Goal: Browse casually

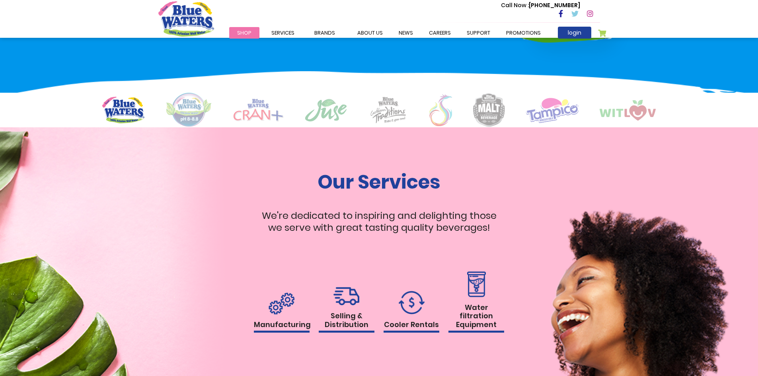
scroll to position [596, 0]
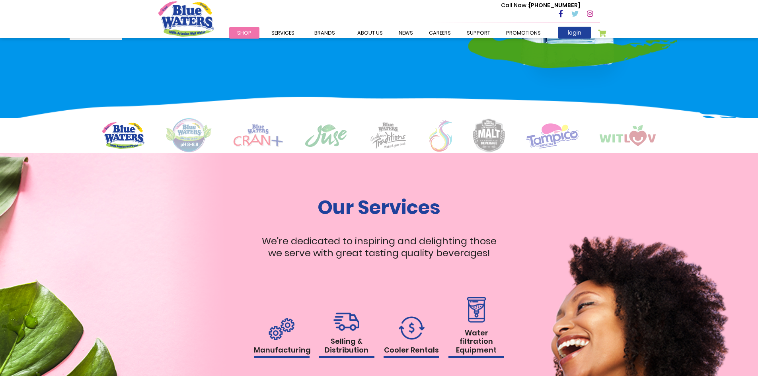
click at [242, 27] on link "Shop" at bounding box center [244, 33] width 30 height 12
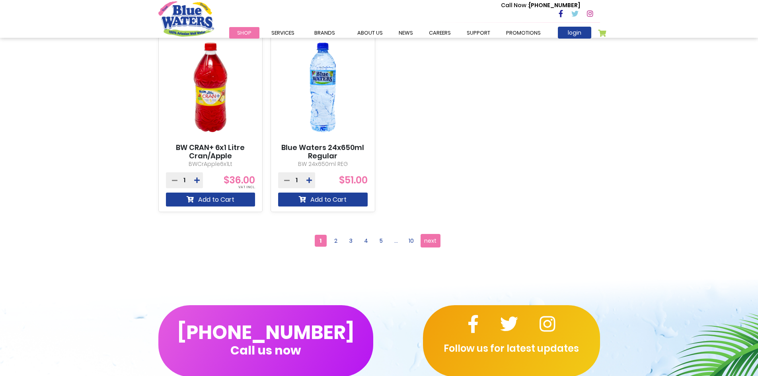
scroll to position [716, 0]
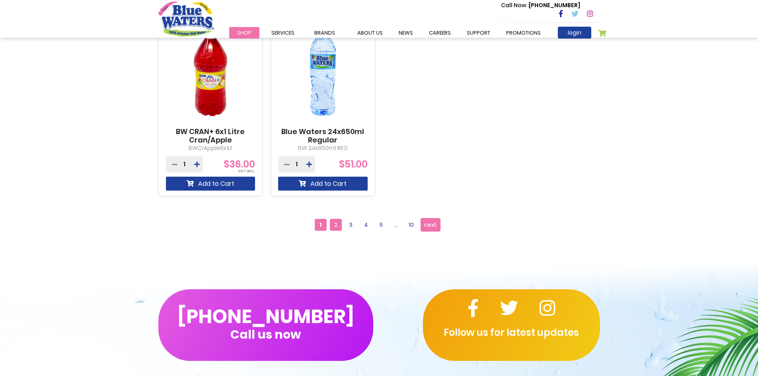
click at [335, 224] on span "2" at bounding box center [336, 225] width 12 height 12
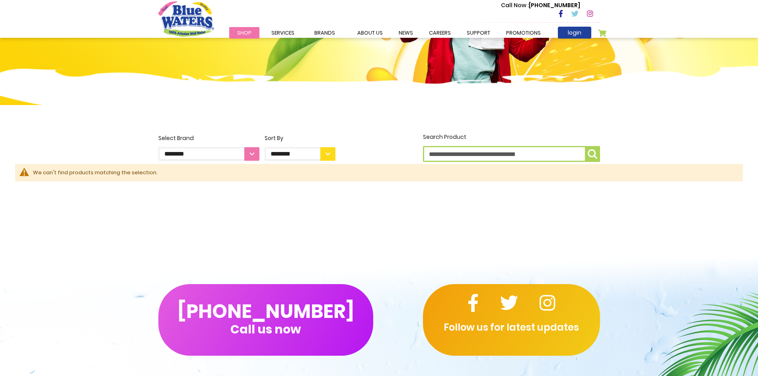
scroll to position [119, 0]
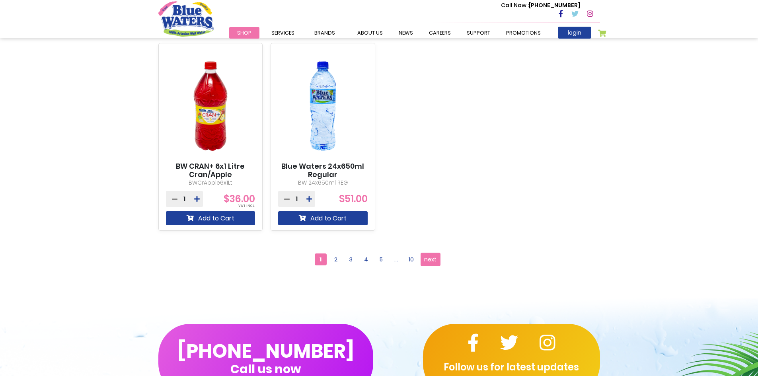
scroll to position [796, 0]
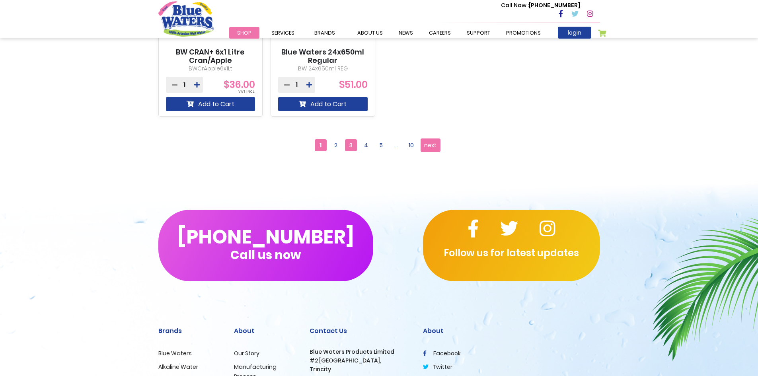
click at [346, 147] on span "3" at bounding box center [351, 145] width 12 height 12
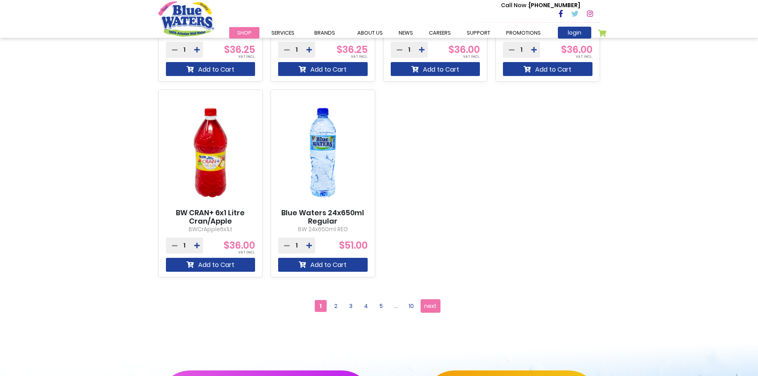
scroll to position [653, 0]
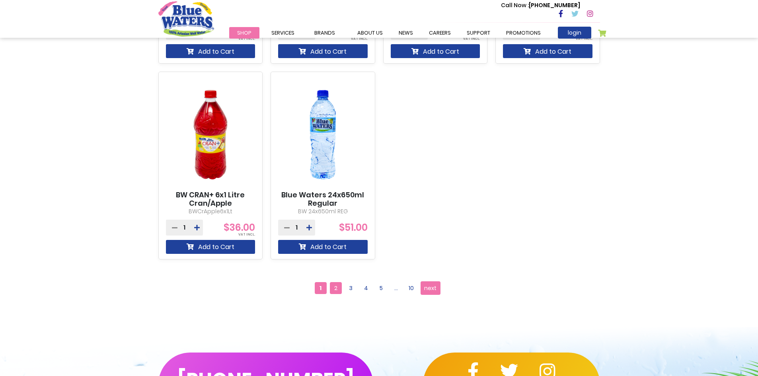
click at [337, 289] on span "2" at bounding box center [336, 288] width 12 height 12
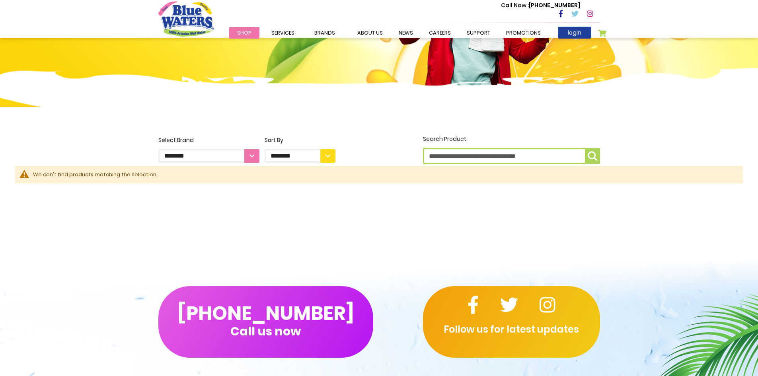
scroll to position [117, 0]
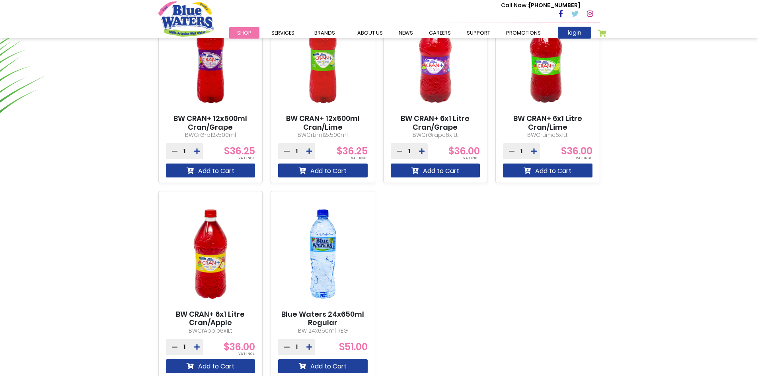
scroll to position [573, 0]
